Goal: Transaction & Acquisition: Purchase product/service

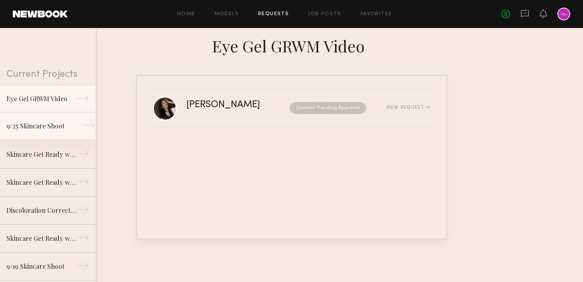
click at [20, 121] on link "9/25 Skincare Shoot →" at bounding box center [48, 127] width 96 height 28
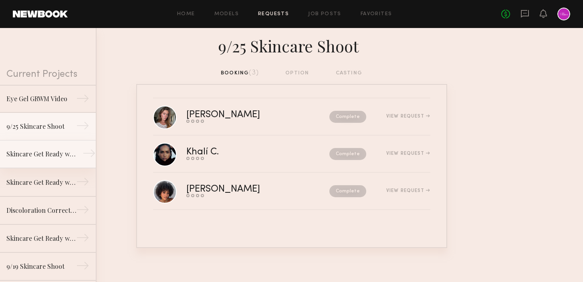
click at [31, 152] on div "Skincare Get Ready with Me Video (Body Treatment)" at bounding box center [41, 154] width 70 height 10
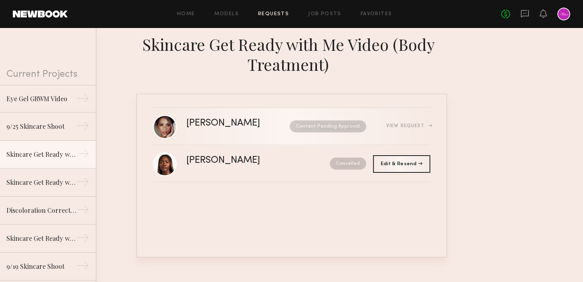
click at [260, 121] on div "[PERSON_NAME]" at bounding box center [230, 123] width 89 height 9
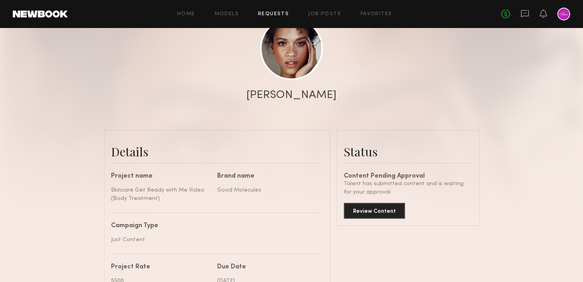
scroll to position [106, 0]
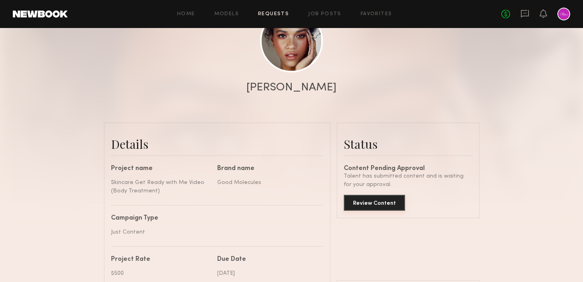
click at [383, 202] on button "Review Content" at bounding box center [374, 203] width 61 height 16
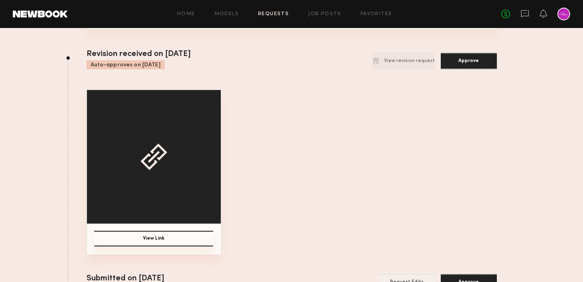
scroll to position [80, 0]
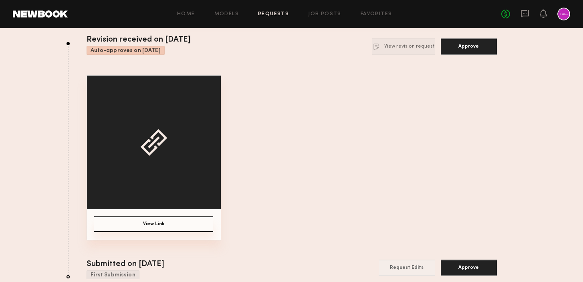
click at [149, 225] on button "View Link" at bounding box center [153, 225] width 119 height 16
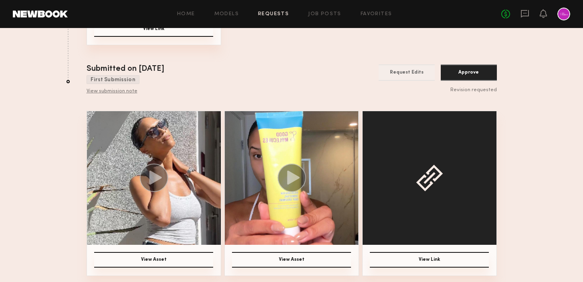
click at [293, 175] on icon at bounding box center [293, 178] width 12 height 14
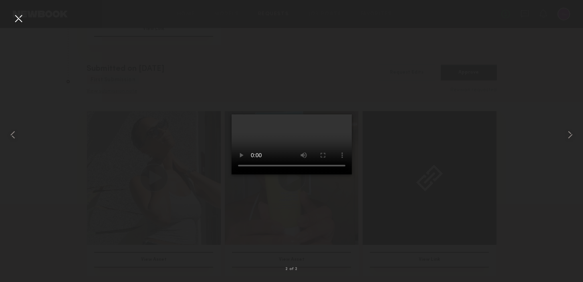
click at [14, 14] on div at bounding box center [18, 18] width 13 height 13
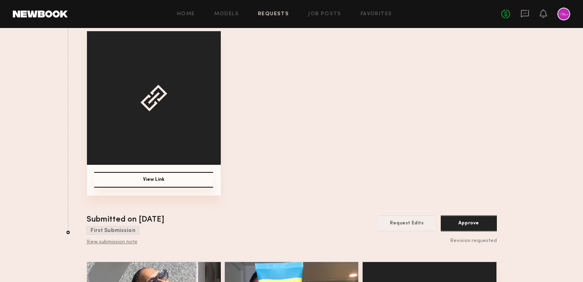
scroll to position [0, 0]
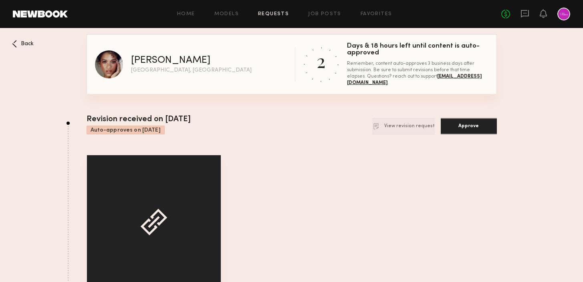
click at [490, 208] on div "View Link" at bounding box center [292, 237] width 410 height 165
click at [282, 155] on div "View Link" at bounding box center [292, 237] width 410 height 165
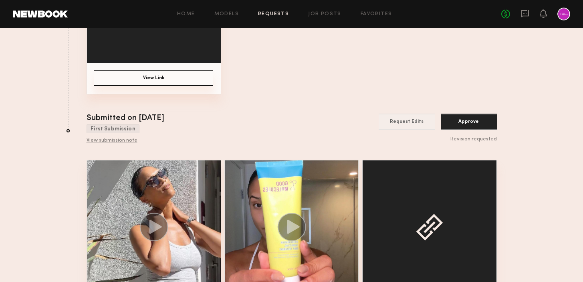
scroll to position [275, 0]
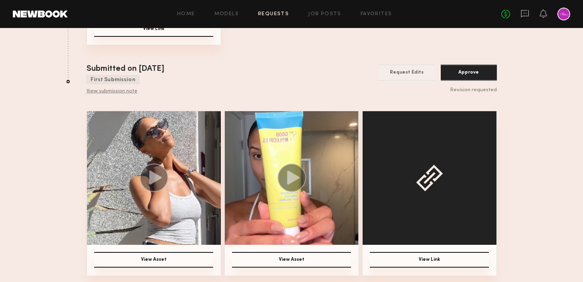
click at [157, 180] on icon at bounding box center [155, 178] width 12 height 14
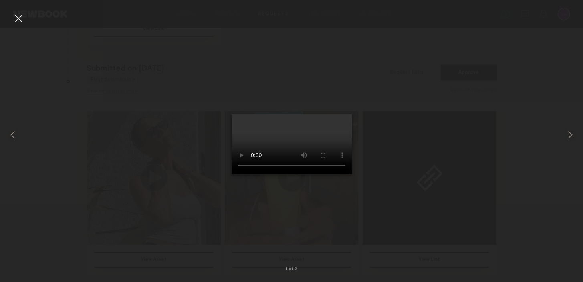
click at [21, 19] on div at bounding box center [18, 18] width 13 height 13
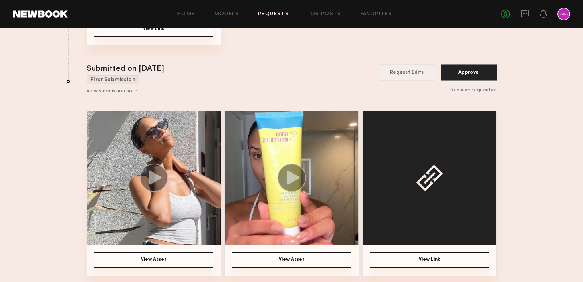
click at [289, 184] on circle at bounding box center [291, 178] width 28 height 28
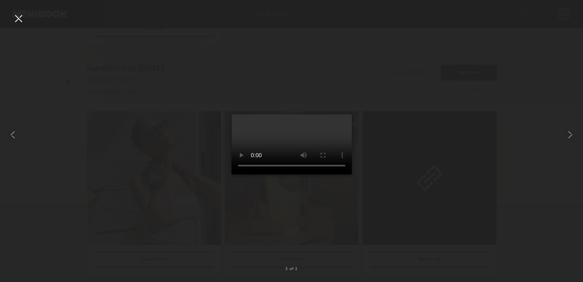
click at [20, 18] on div at bounding box center [18, 18] width 13 height 13
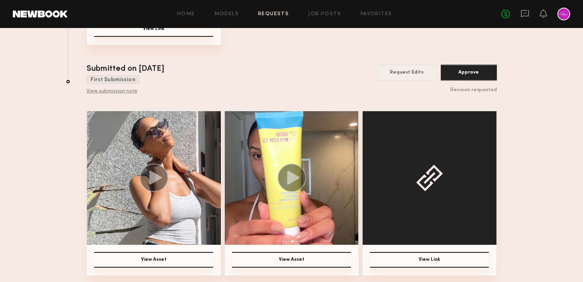
scroll to position [0, 0]
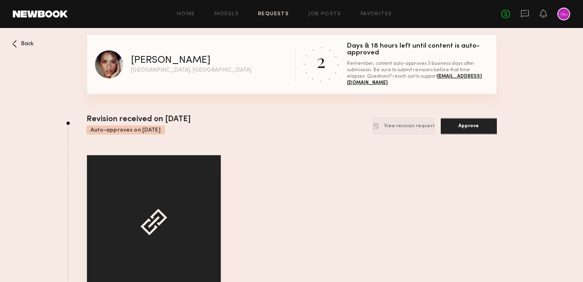
click at [22, 46] on span "Back" at bounding box center [27, 44] width 13 height 6
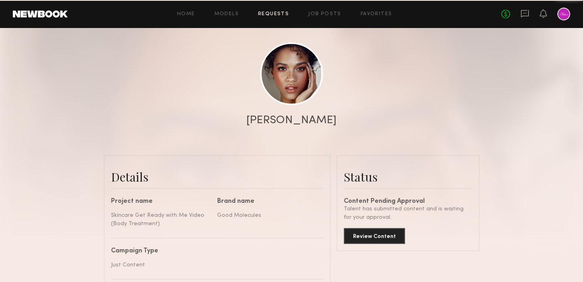
scroll to position [64, 0]
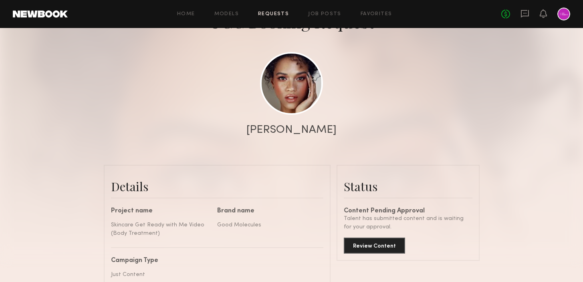
click at [266, 14] on link "Requests" at bounding box center [273, 14] width 31 height 5
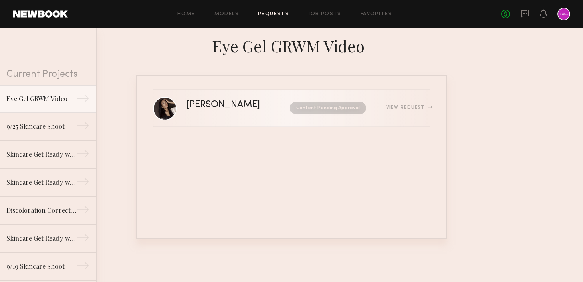
click at [244, 105] on div "[PERSON_NAME]" at bounding box center [230, 105] width 89 height 9
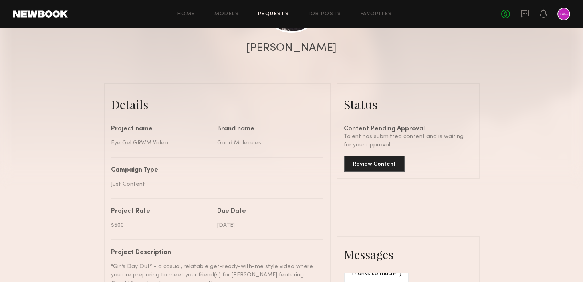
scroll to position [147, 0]
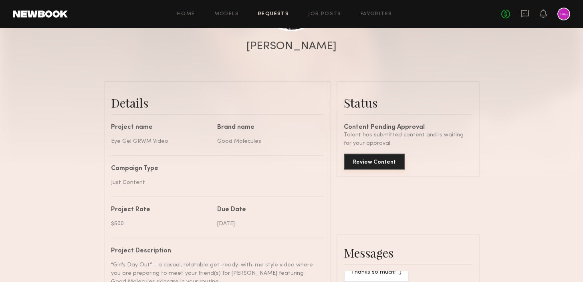
click at [379, 160] on button "Review Content" at bounding box center [374, 162] width 61 height 16
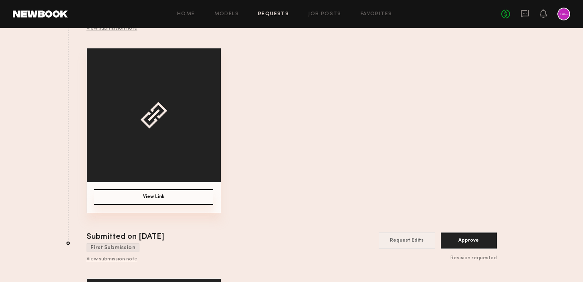
scroll to position [164, 0]
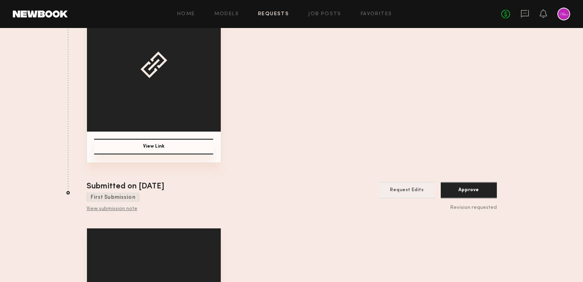
click at [158, 149] on button "View Link" at bounding box center [153, 147] width 119 height 16
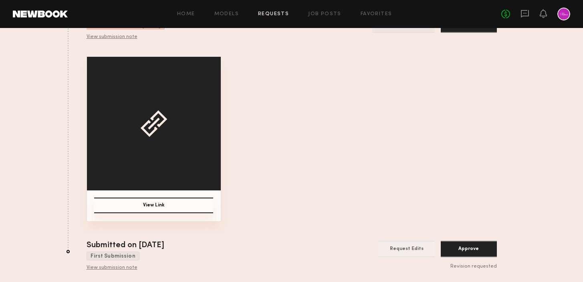
scroll to position [0, 0]
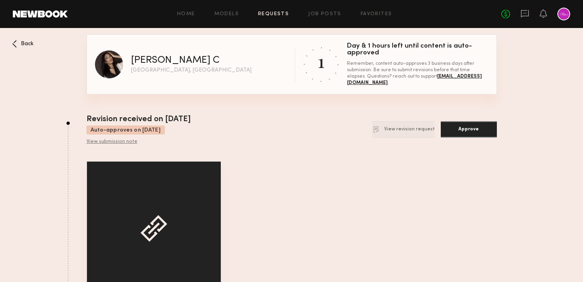
click at [403, 194] on div "View Link" at bounding box center [292, 243] width 410 height 165
click at [468, 130] on button "Approve" at bounding box center [469, 129] width 56 height 16
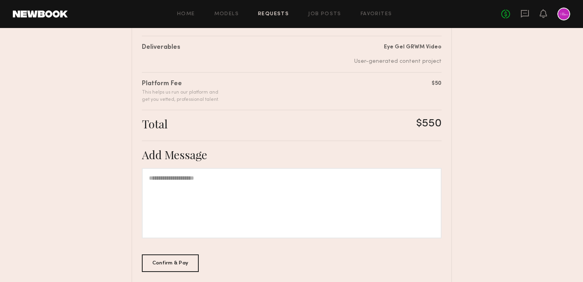
scroll to position [195, 0]
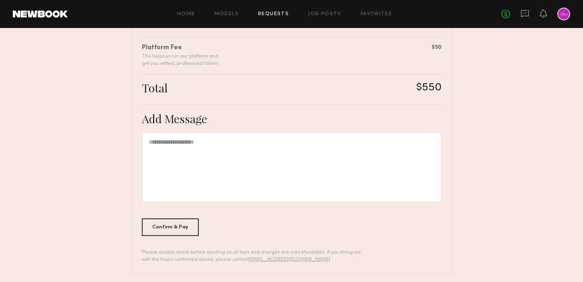
click at [266, 192] on div at bounding box center [292, 167] width 300 height 71
drag, startPoint x: 208, startPoint y: 141, endPoint x: 195, endPoint y: 141, distance: 12.8
click at [195, 142] on div "**********" at bounding box center [292, 167] width 300 height 71
click at [227, 142] on div "**********" at bounding box center [292, 167] width 300 height 71
click at [280, 81] on div "Total $550" at bounding box center [292, 89] width 300 height 17
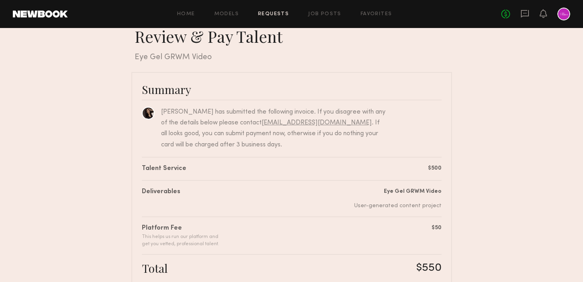
scroll to position [200, 0]
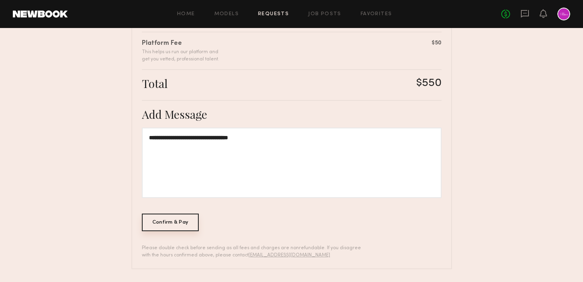
click at [181, 222] on div "Confirm & Pay" at bounding box center [170, 223] width 57 height 18
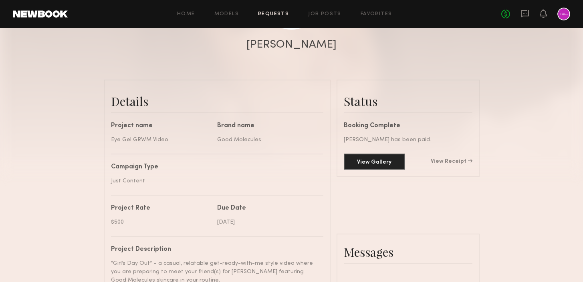
scroll to position [155, 0]
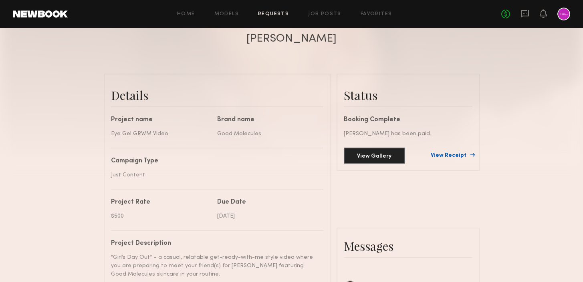
click at [451, 156] on link "View Receipt" at bounding box center [452, 156] width 42 height 6
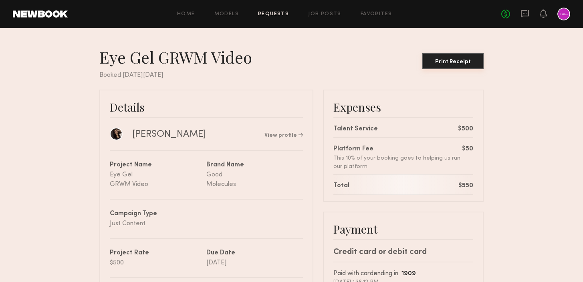
click at [461, 62] on div "Print Receipt" at bounding box center [453, 62] width 55 height 6
click at [281, 12] on link "Requests" at bounding box center [273, 14] width 31 height 5
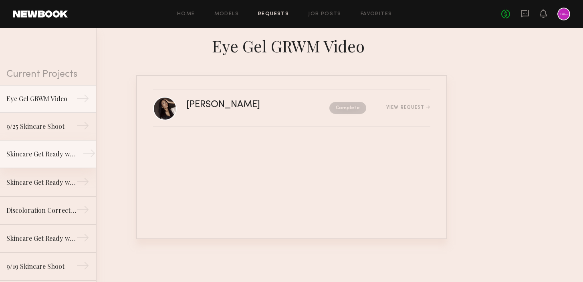
click at [44, 155] on div "Skincare Get Ready with Me Video (Body Treatment)" at bounding box center [41, 154] width 70 height 10
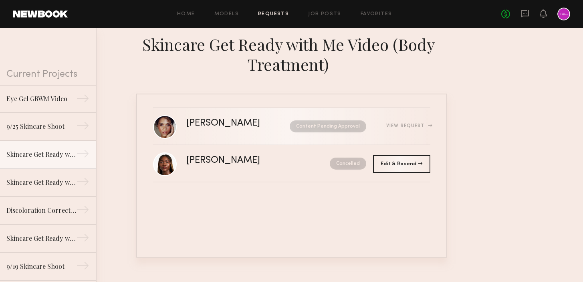
click at [251, 125] on div "[PERSON_NAME]" at bounding box center [230, 123] width 89 height 9
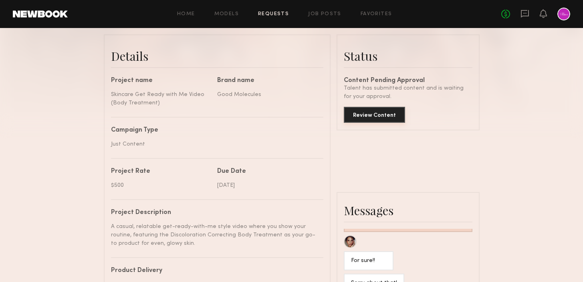
scroll to position [184, 0]
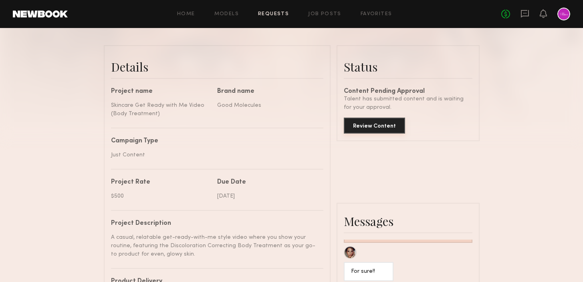
click at [366, 127] on button "Review Content" at bounding box center [374, 126] width 61 height 16
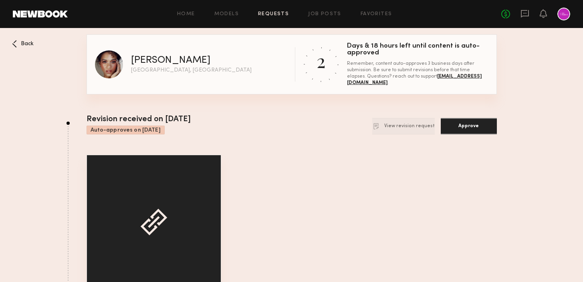
click at [475, 125] on button "Approve" at bounding box center [469, 126] width 56 height 16
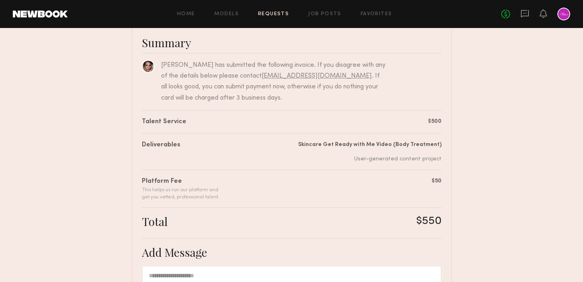
scroll to position [63, 0]
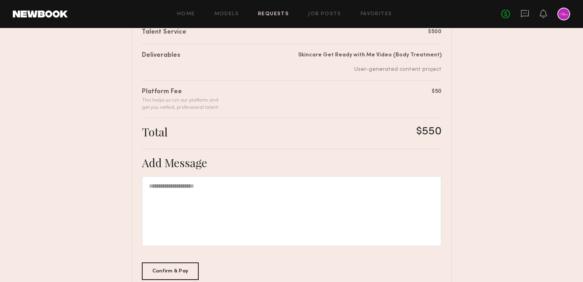
click at [275, 194] on div at bounding box center [292, 211] width 300 height 71
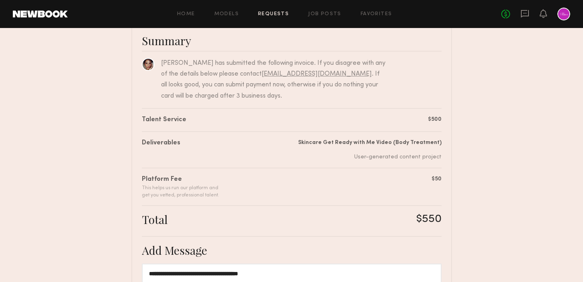
click at [241, 173] on div "Platform Fee This helps us run our platform and get you vetted, professional ta…" at bounding box center [292, 183] width 300 height 31
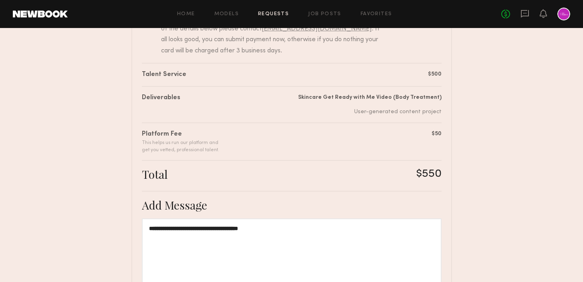
scroll to position [200, 0]
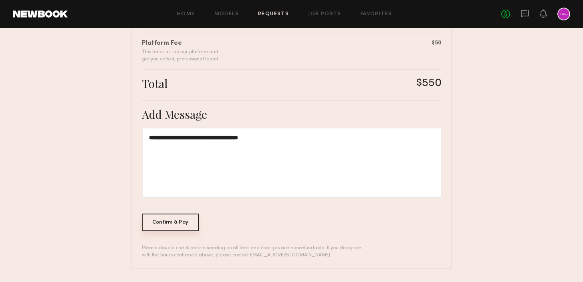
click at [179, 226] on div "Confirm & Pay" at bounding box center [170, 223] width 57 height 18
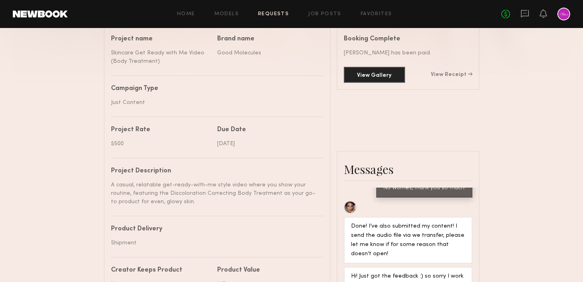
scroll to position [247, 0]
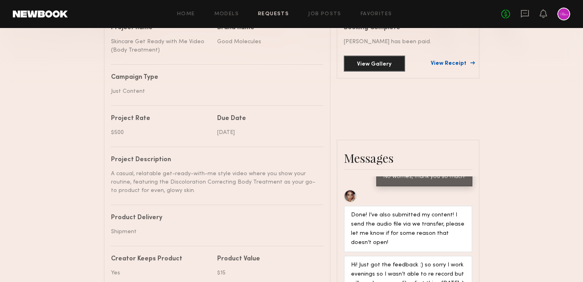
click at [451, 63] on link "View Receipt" at bounding box center [452, 64] width 42 height 6
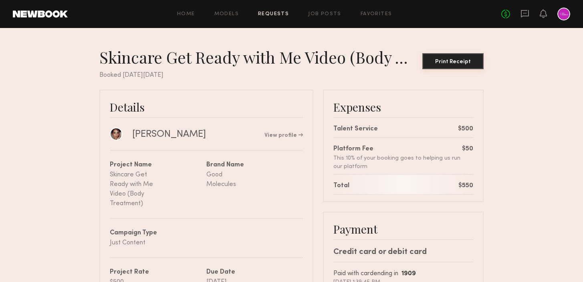
click at [443, 61] on div "Print Receipt" at bounding box center [453, 62] width 55 height 6
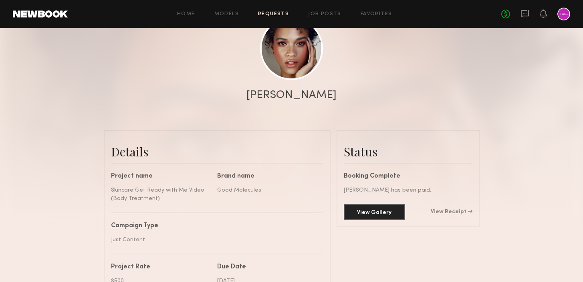
scroll to position [81, 0]
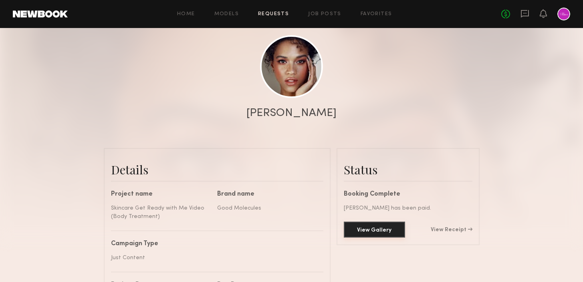
click at [377, 237] on button "View Gallery" at bounding box center [374, 230] width 61 height 16
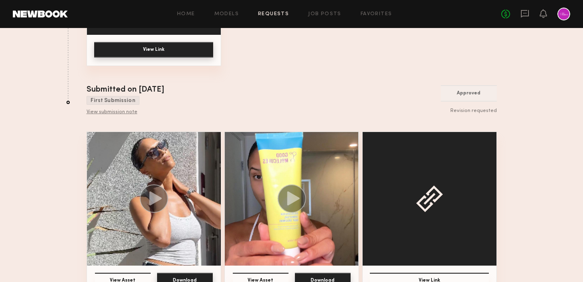
scroll to position [275, 0]
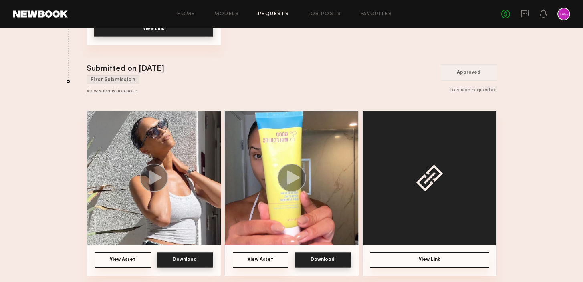
click at [191, 260] on button "Download" at bounding box center [185, 260] width 56 height 16
click at [333, 262] on button "Download" at bounding box center [323, 260] width 56 height 16
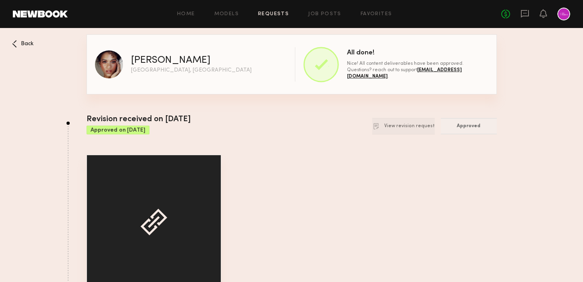
click at [267, 12] on link "Requests" at bounding box center [273, 14] width 31 height 5
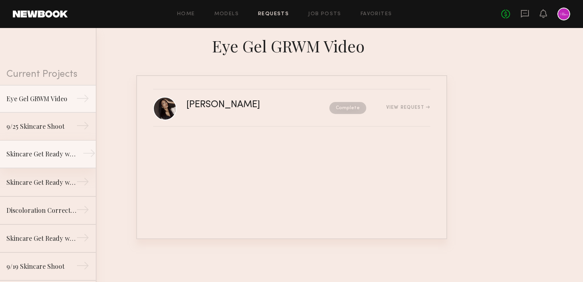
click at [47, 160] on link "Skincare Get Ready with Me Video (Body Treatment) →" at bounding box center [48, 155] width 96 height 28
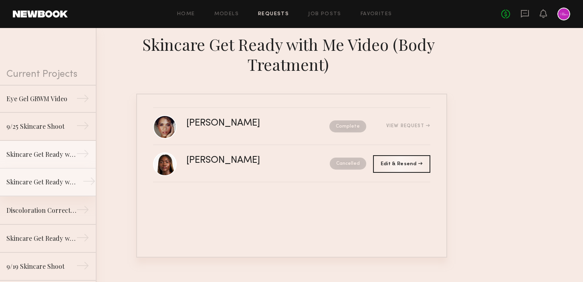
click at [47, 178] on div "Skincare Get Ready with Me Video (Eye Gel)" at bounding box center [41, 183] width 70 height 10
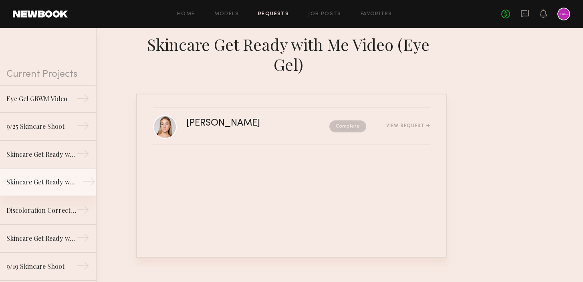
click at [46, 194] on link "Skincare Get Ready with Me Video (Eye Gel) →" at bounding box center [48, 183] width 96 height 28
click at [48, 207] on div "Discoloration Correcting Serum GRWM Video" at bounding box center [41, 211] width 70 height 10
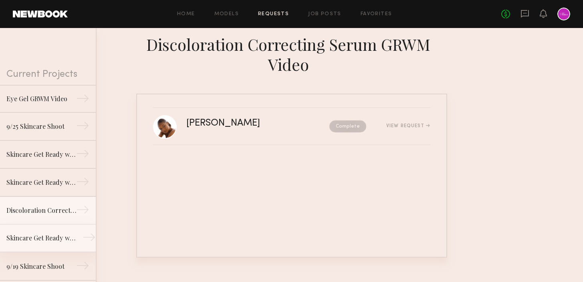
click at [52, 232] on link "Skincare Get Ready with Me Video →" at bounding box center [48, 239] width 96 height 28
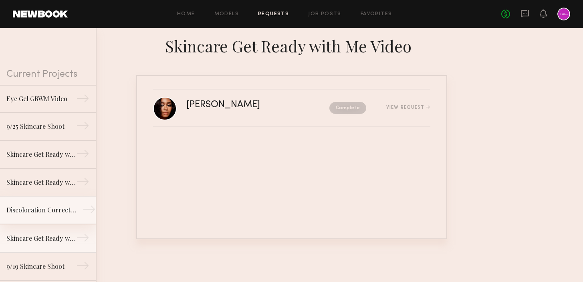
click at [50, 215] on div "Discoloration Correcting Serum GRWM Video" at bounding box center [41, 211] width 70 height 10
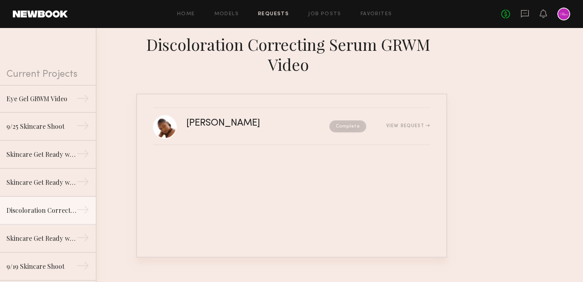
click at [65, 84] on div "Current Projects" at bounding box center [48, 56] width 96 height 57
click at [65, 100] on div "Eye Gel GRWM Video" at bounding box center [41, 99] width 70 height 10
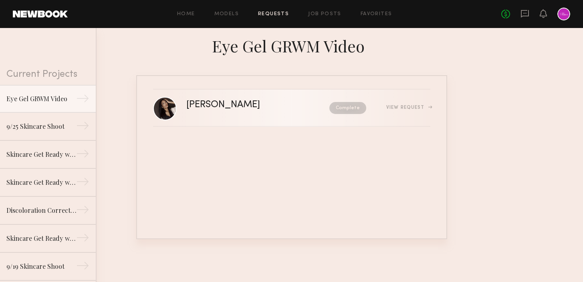
click at [304, 115] on div "Mallory C. Complete View Request" at bounding box center [308, 108] width 244 height 15
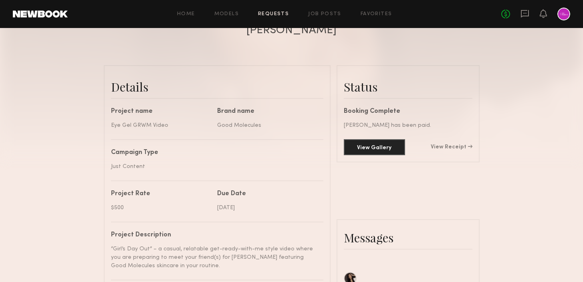
scroll to position [163, 0]
click at [375, 151] on button "View Gallery" at bounding box center [374, 148] width 61 height 16
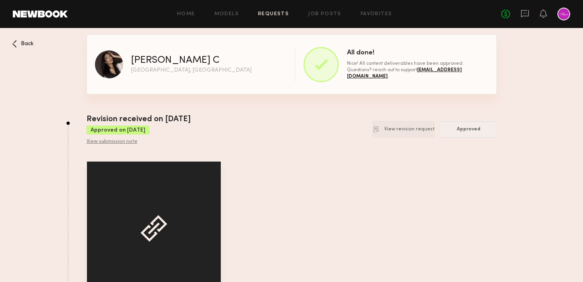
click at [307, 161] on div "View Link" at bounding box center [292, 243] width 410 height 165
click at [14, 42] on icon at bounding box center [14, 44] width 5 height 8
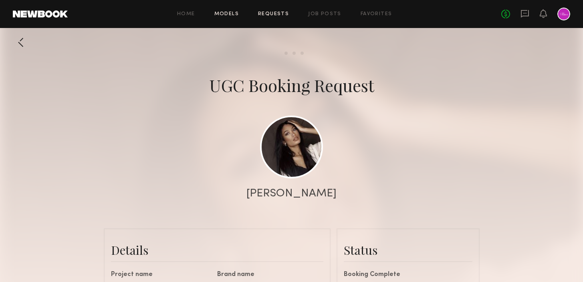
click at [227, 16] on link "Models" at bounding box center [226, 14] width 24 height 5
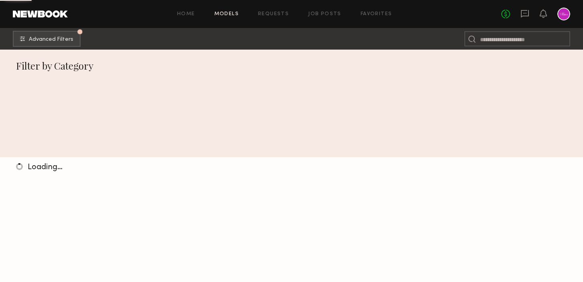
click at [226, 14] on link "Models" at bounding box center [226, 14] width 24 height 5
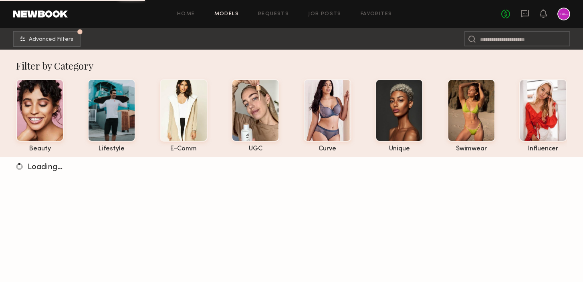
click at [279, 17] on div "Home Models Requests Job Posts Favorites Sign Out No fees up to $5,000" at bounding box center [319, 14] width 502 height 13
click at [275, 16] on link "Requests" at bounding box center [273, 14] width 31 height 5
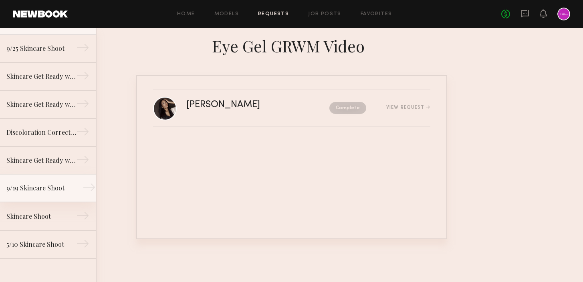
scroll to position [79, 0]
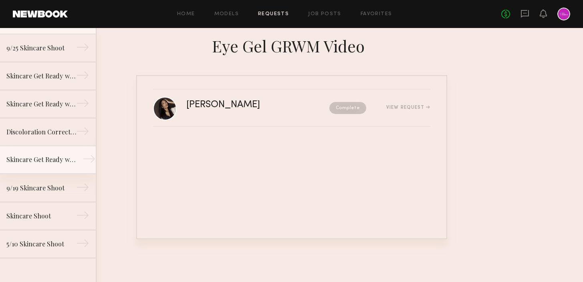
click at [50, 162] on div "Skincare Get Ready with Me Video" at bounding box center [41, 160] width 70 height 10
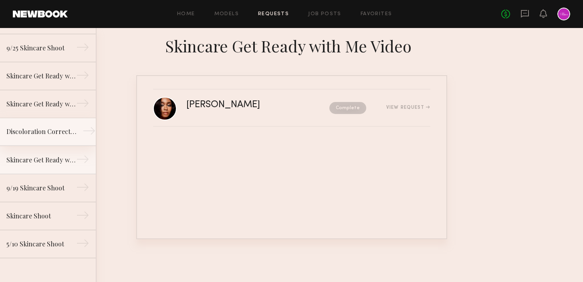
click at [48, 136] on div "Discoloration Correcting Serum GRWM Video" at bounding box center [41, 132] width 70 height 10
